Goal: Task Accomplishment & Management: Manage account settings

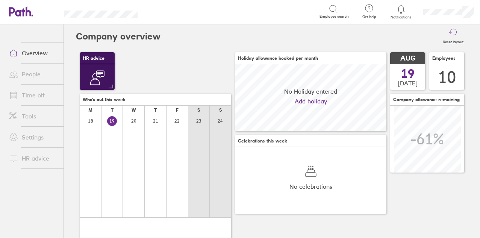
scroll to position [67, 151]
click at [43, 96] on link "Time off" at bounding box center [33, 95] width 60 height 15
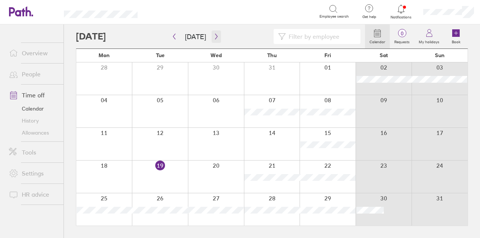
click at [216, 35] on icon "button" at bounding box center [216, 36] width 6 height 6
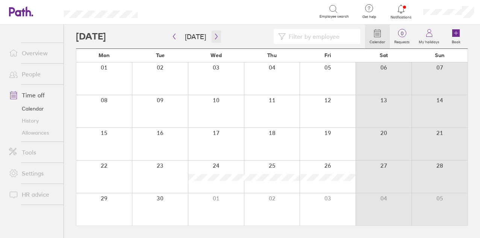
click at [215, 36] on icon "button" at bounding box center [216, 36] width 6 height 6
click at [172, 35] on icon "button" at bounding box center [174, 36] width 6 height 6
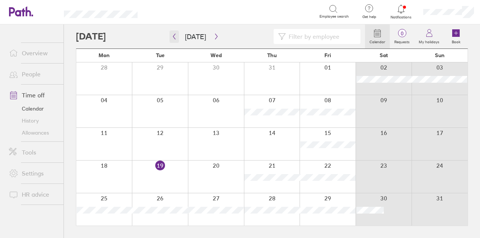
click at [172, 35] on icon "button" at bounding box center [174, 36] width 6 height 6
